Goal: Find specific page/section: Find specific page/section

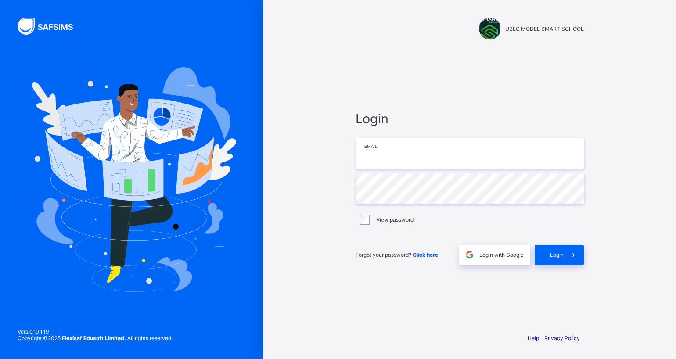
click at [430, 158] on input "email" at bounding box center [469, 153] width 228 height 31
type input "**********"
click at [368, 258] on span "Forgot your password? Click here" at bounding box center [396, 254] width 82 height 7
click at [427, 256] on span "Click here" at bounding box center [424, 254] width 25 height 7
click at [428, 253] on span "Click here" at bounding box center [424, 254] width 25 height 7
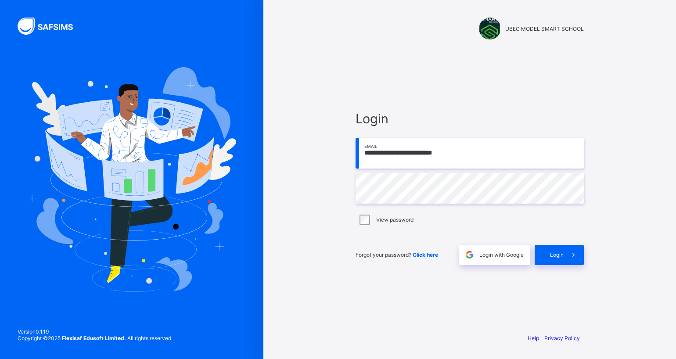
click at [428, 253] on span "Click here" at bounding box center [424, 254] width 25 height 7
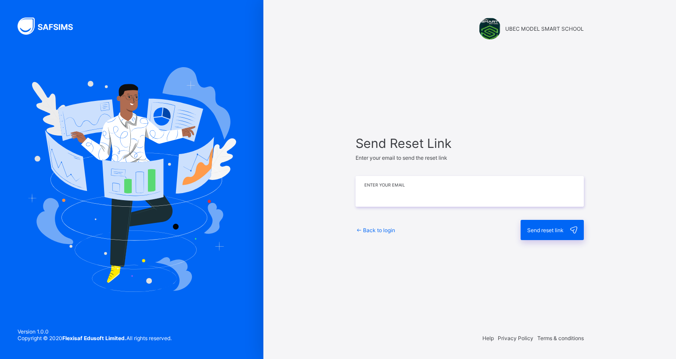
type input "**********"
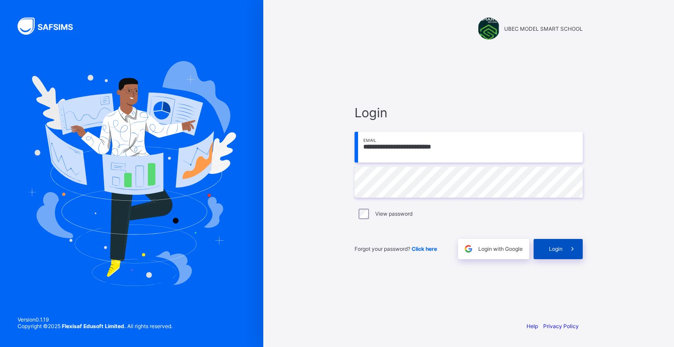
click at [556, 252] on span "Login" at bounding box center [556, 248] width 14 height 7
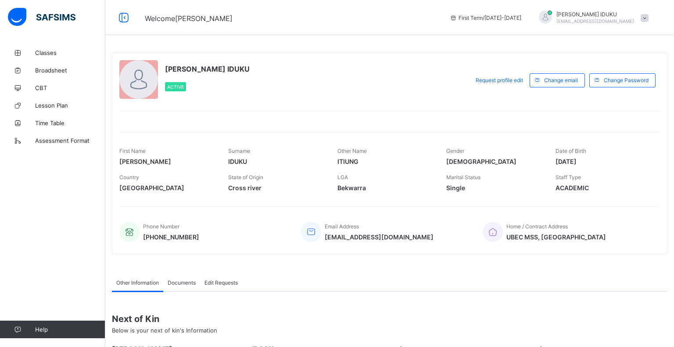
click at [560, 248] on div "[PERSON_NAME] IDUKU Active Request profile edit Change email Change Password Fi…" at bounding box center [389, 153] width 555 height 201
click at [565, 251] on div "[PERSON_NAME] IDUKU Active Request profile edit Change email Change Password Fi…" at bounding box center [389, 153] width 555 height 201
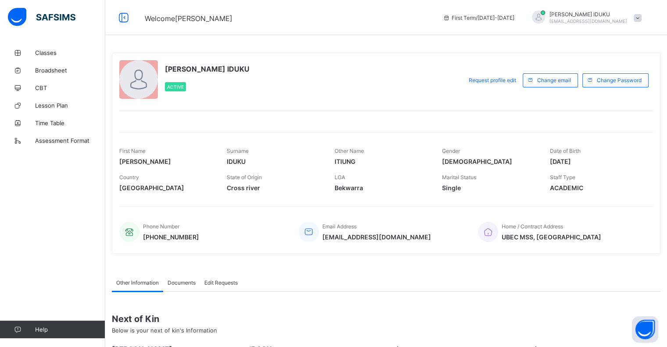
click at [497, 126] on div "[PERSON_NAME] IDUKU Active Request profile edit Change email Change Password Fi…" at bounding box center [386, 153] width 549 height 201
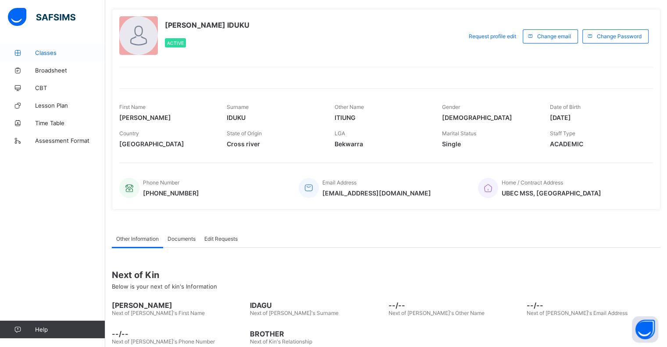
click at [50, 53] on span "Classes" at bounding box center [70, 52] width 70 height 7
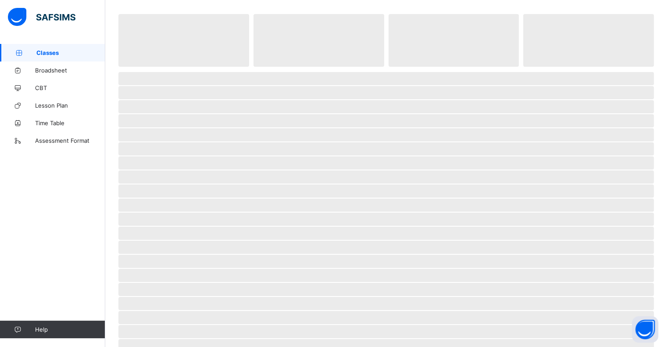
click at [50, 53] on span "Classes" at bounding box center [70, 52] width 69 height 7
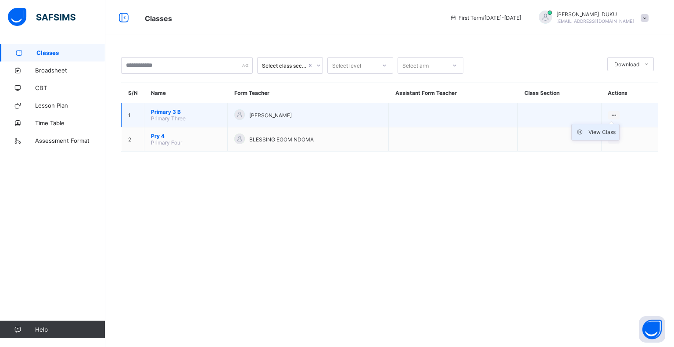
click at [598, 131] on div "View Class" at bounding box center [601, 132] width 27 height 9
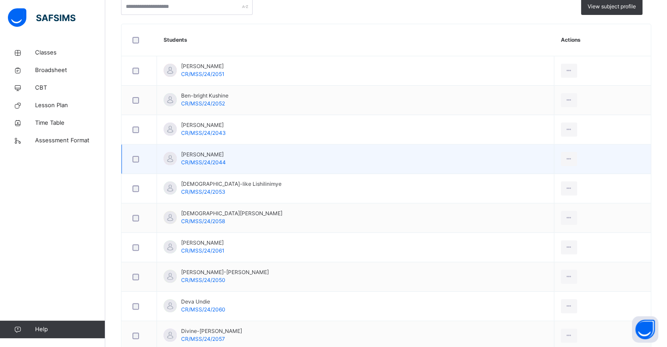
scroll to position [534, 0]
